Goal: Information Seeking & Learning: Learn about a topic

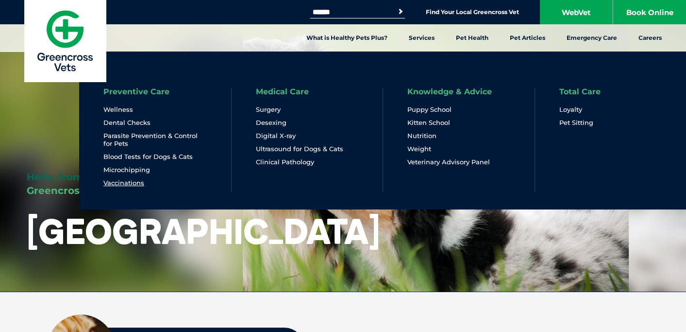
click at [138, 181] on link "Vaccinations" at bounding box center [123, 183] width 41 height 8
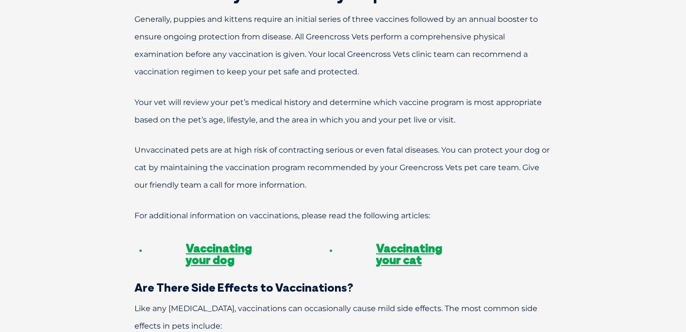
scroll to position [680, 0]
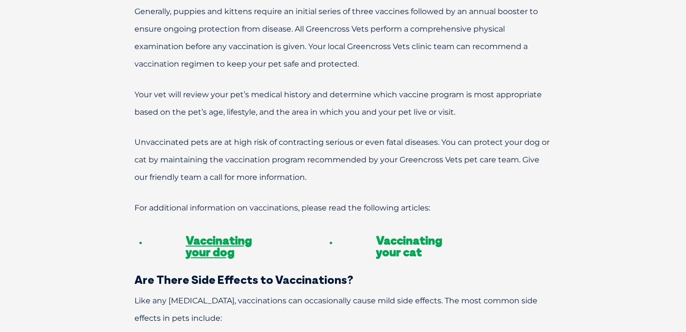
click at [394, 233] on link "Vaccinating your cat" at bounding box center [409, 246] width 66 height 26
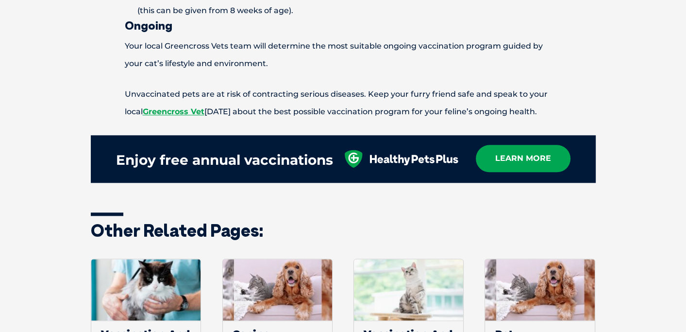
scroll to position [1068, 0]
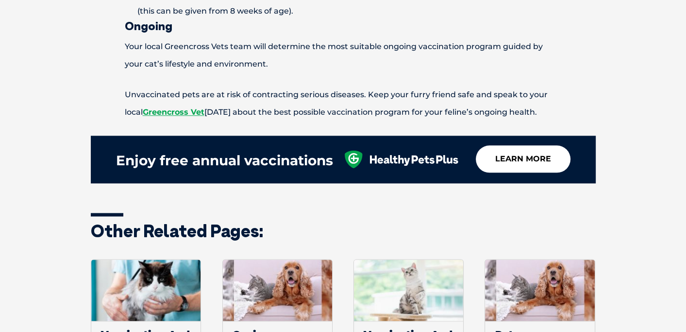
click at [534, 157] on link "learn more" at bounding box center [523, 158] width 95 height 27
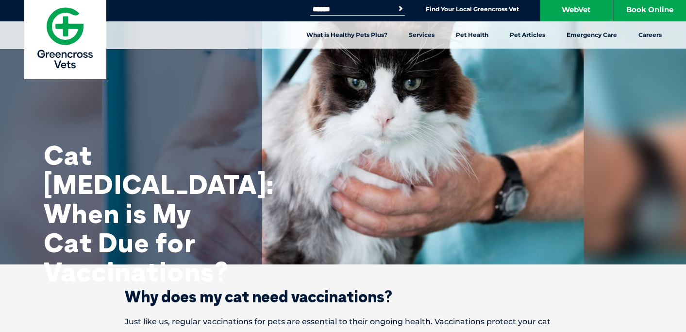
scroll to position [0, 0]
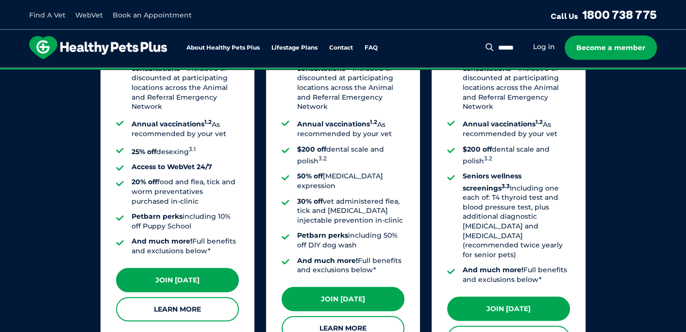
scroll to position [874, 0]
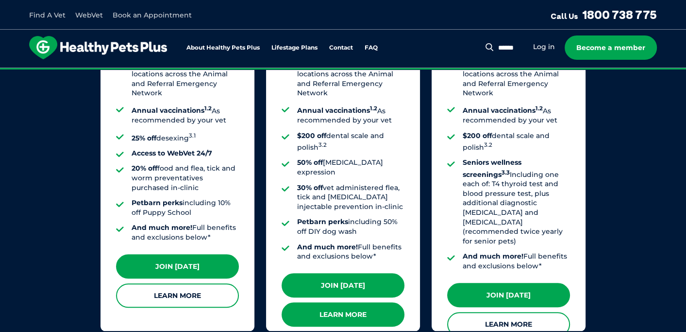
click at [336, 302] on link "Learn More" at bounding box center [343, 314] width 123 height 24
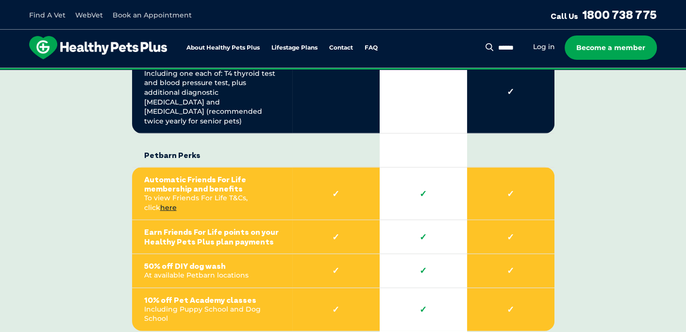
scroll to position [2185, 0]
